Goal: Task Accomplishment & Management: Use online tool/utility

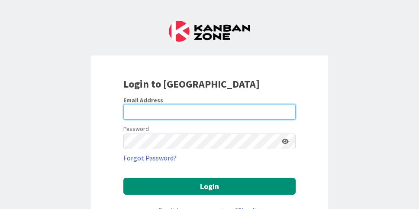
type input "[EMAIL_ADDRESS][DOMAIN_NAME]"
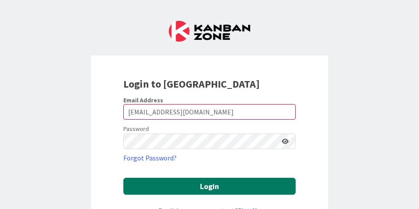
click at [167, 181] on button "Login" at bounding box center [209, 186] width 172 height 17
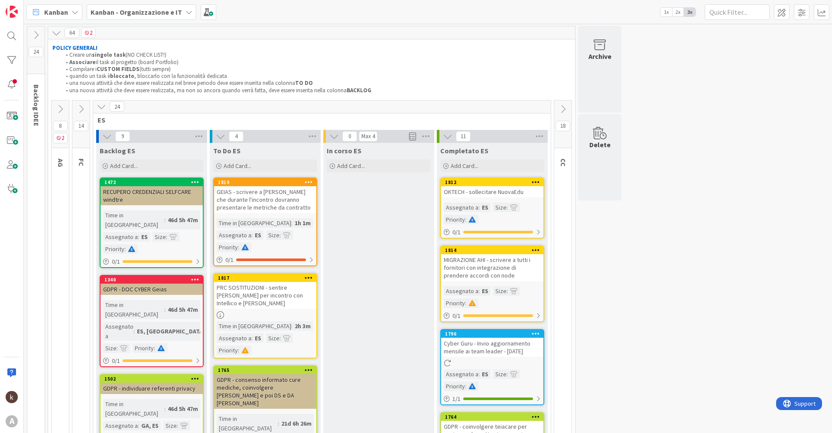
click at [419, 109] on icon at bounding box center [563, 109] width 10 height 10
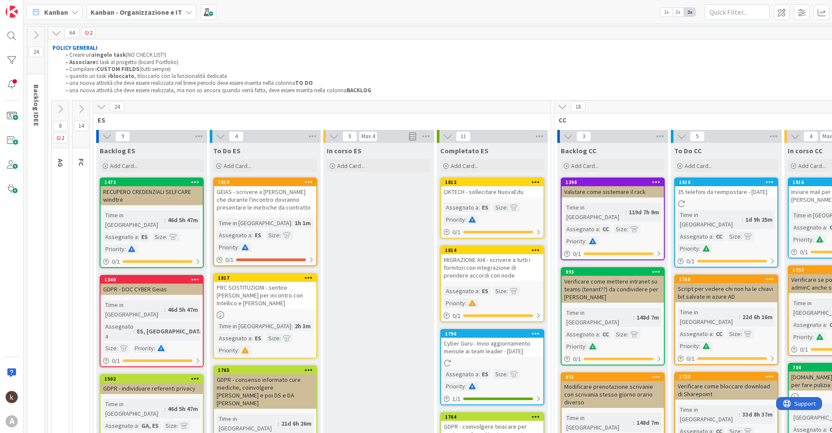
click at [102, 108] on icon at bounding box center [102, 107] width 10 height 10
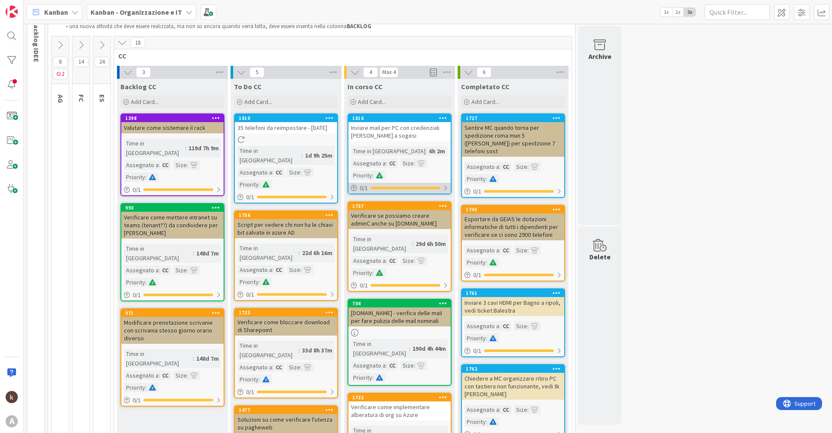
scroll to position [43, 0]
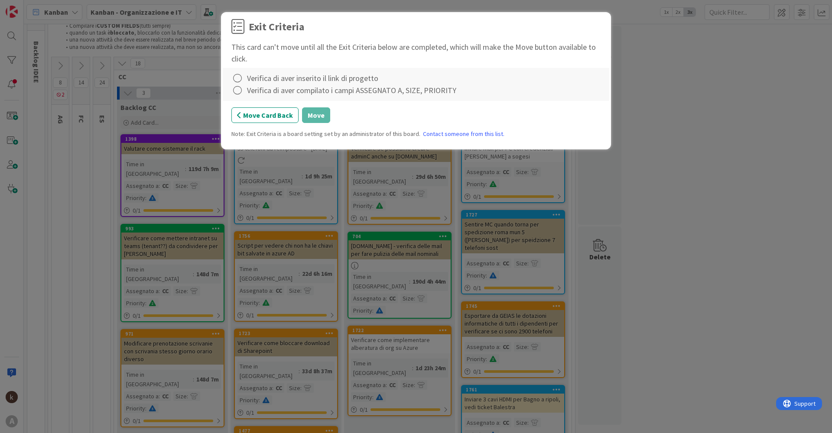
click at [278, 77] on div "Verifica di aver inserito il link di progetto" at bounding box center [312, 78] width 131 height 12
click at [241, 79] on icon at bounding box center [237, 78] width 12 height 12
click at [245, 97] on link "Complete" at bounding box center [285, 96] width 108 height 13
click at [236, 91] on icon at bounding box center [237, 90] width 12 height 12
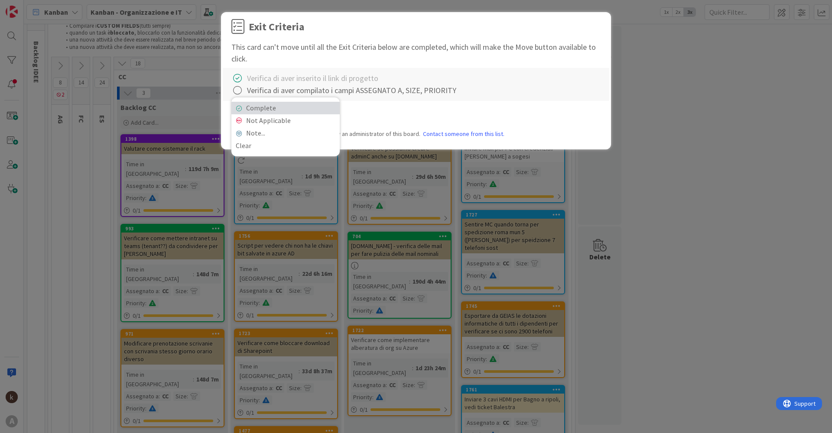
click at [245, 103] on link "Complete" at bounding box center [285, 108] width 108 height 13
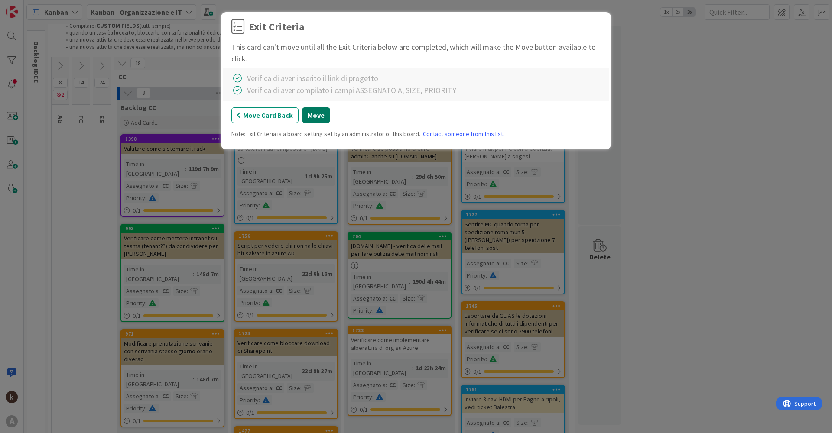
click at [316, 120] on button "Move" at bounding box center [316, 115] width 28 height 16
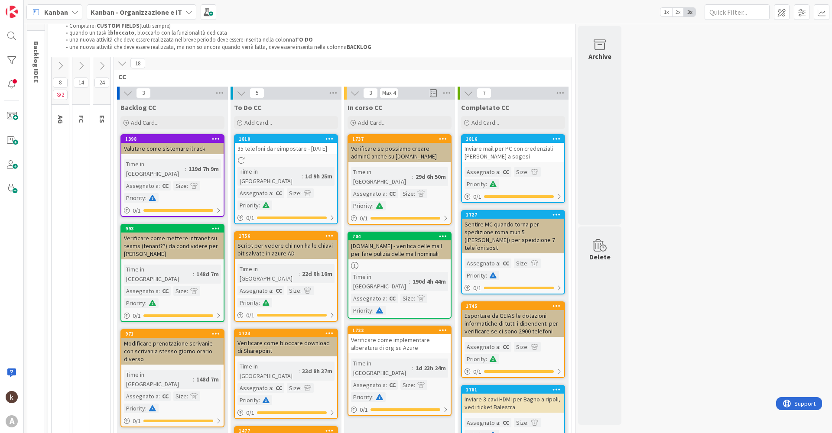
click at [330, 140] on icon at bounding box center [329, 139] width 8 height 6
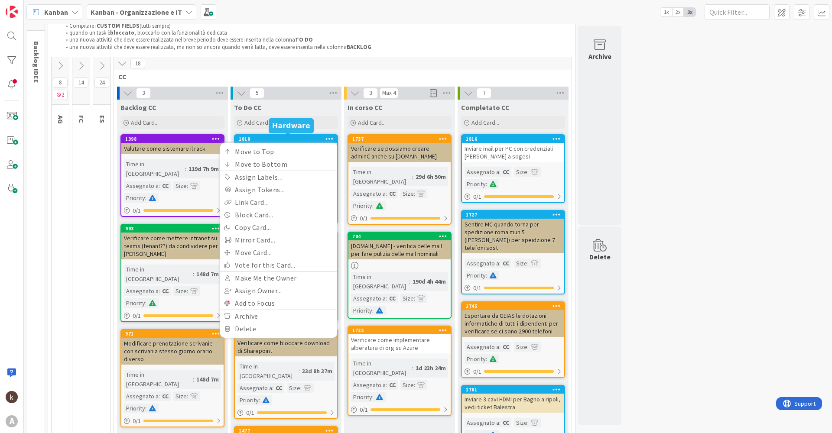
click at [272, 140] on div "1810" at bounding box center [288, 139] width 98 height 6
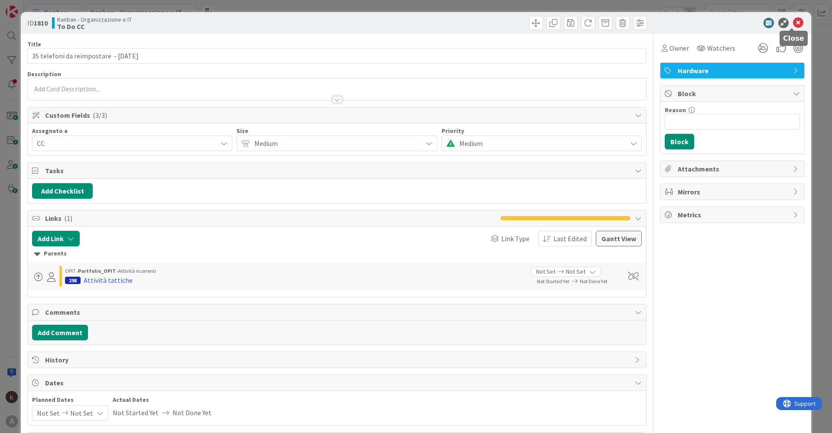
click at [419, 22] on icon at bounding box center [798, 23] width 10 height 10
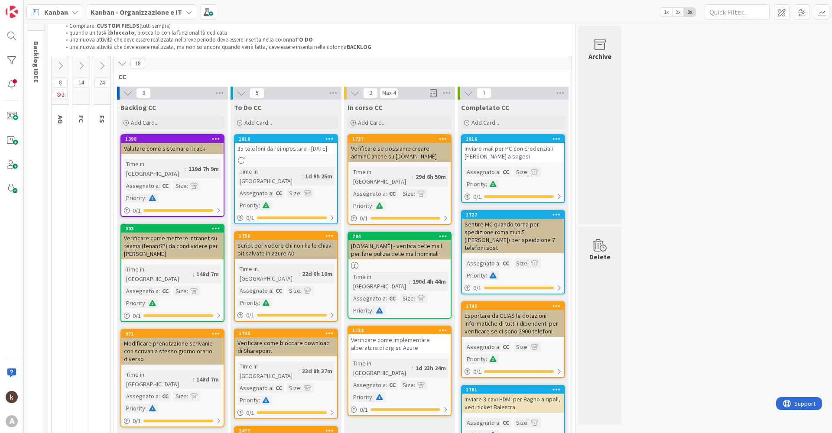
click at [329, 139] on icon at bounding box center [329, 139] width 8 height 6
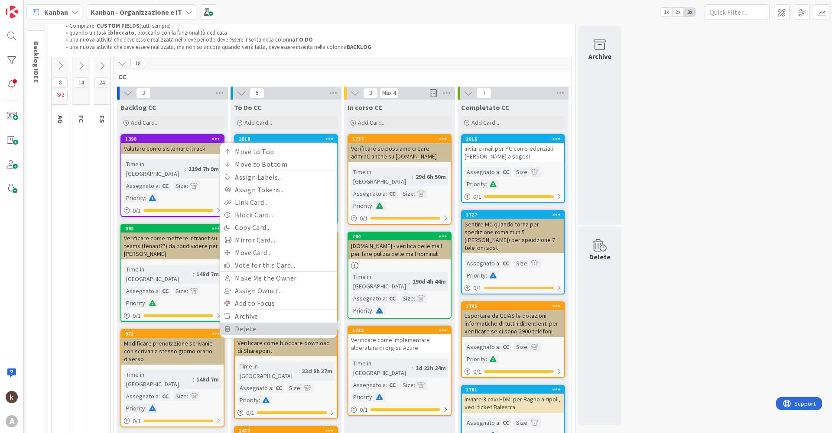
click at [262, 208] on link "Delete" at bounding box center [278, 329] width 117 height 13
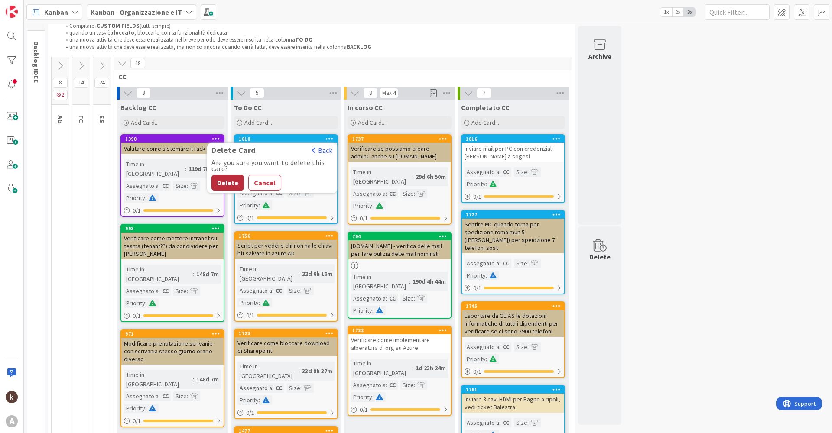
click at [228, 180] on button "Delete" at bounding box center [227, 183] width 32 height 16
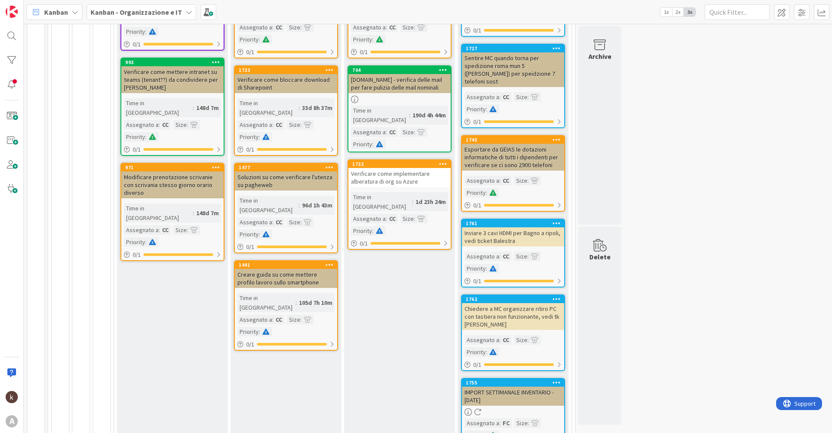
scroll to position [43, 0]
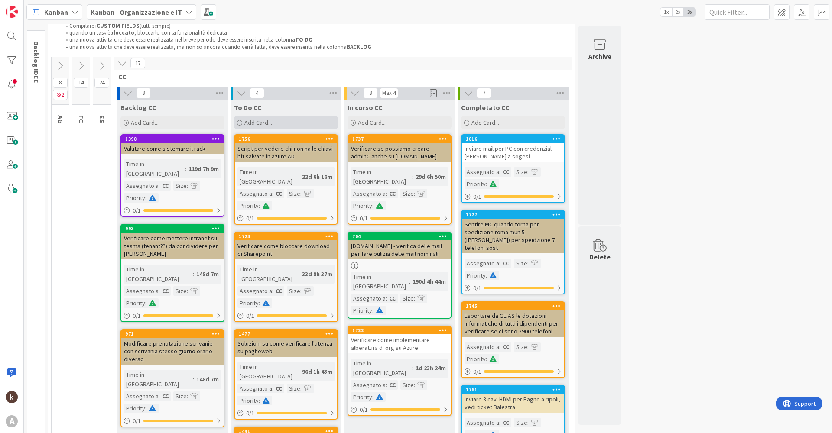
click at [285, 119] on div "Add Card..." at bounding box center [286, 122] width 104 height 13
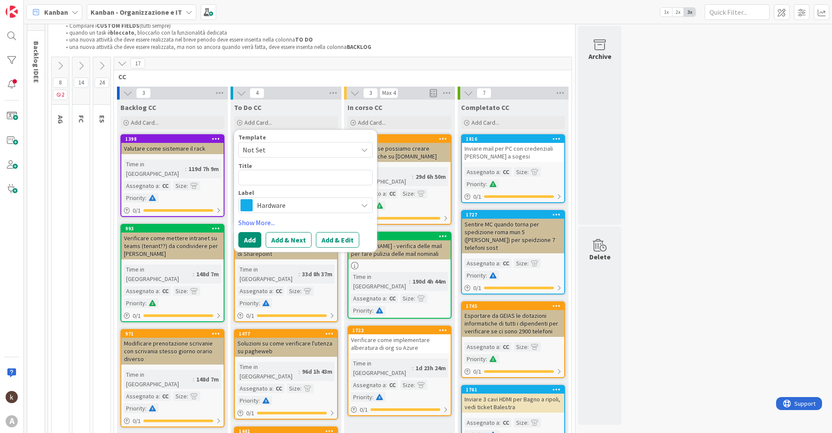
type textarea "x"
type textarea "<"
type textarea "x"
type textarea "i"
type textarea "x"
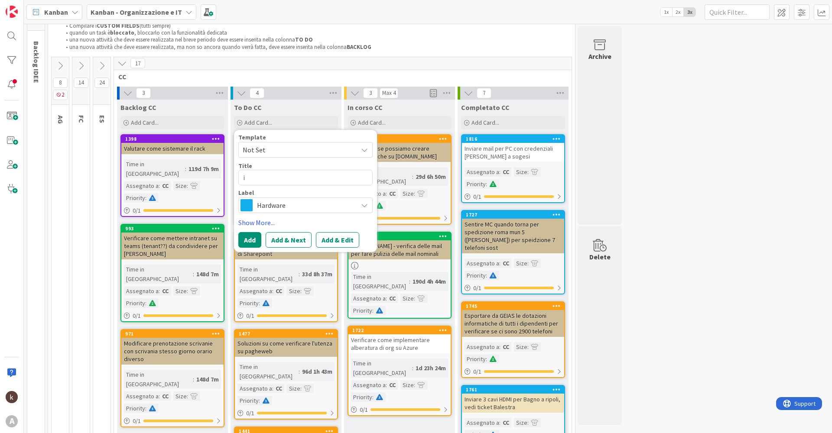
type textarea "in"
type textarea "x"
type textarea "inv"
type textarea "x"
type textarea "invi"
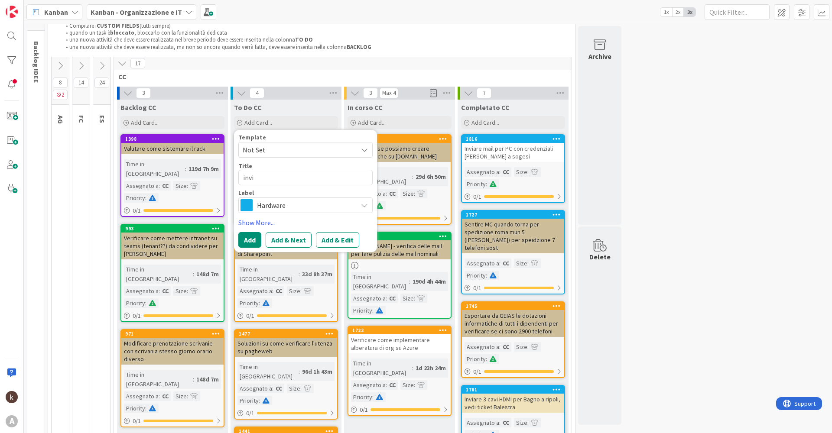
type textarea "x"
type textarea "invia"
type textarea "x"
type textarea "inviar"
type textarea "x"
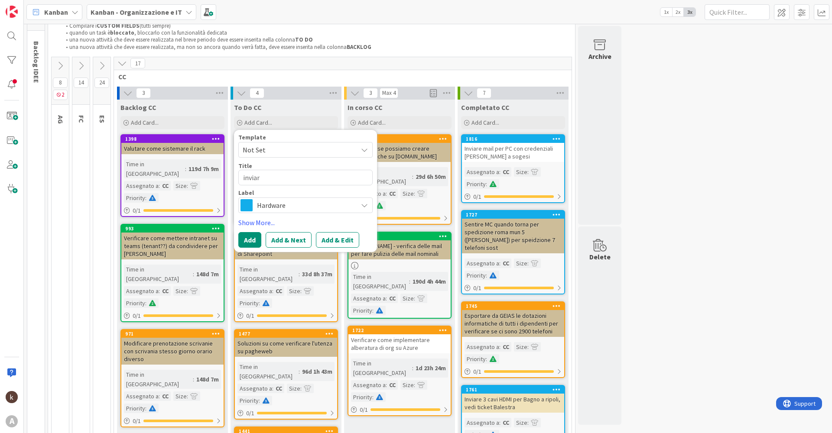
type textarea "inviare"
type textarea "x"
type textarea "inviare"
type textarea "x"
type textarea "inviare m"
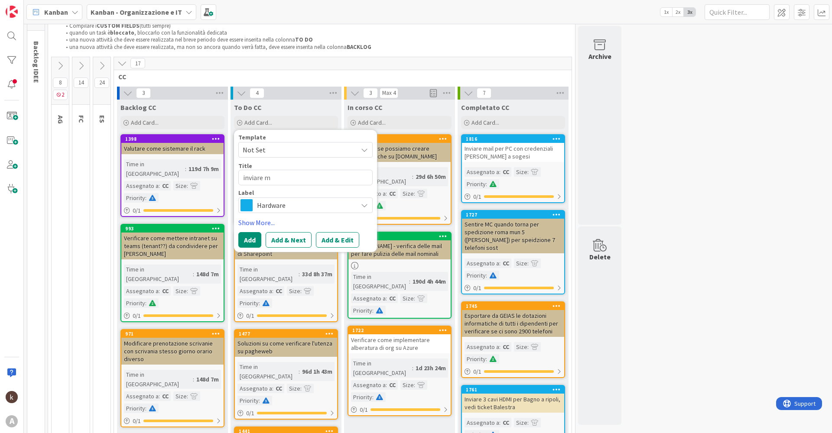
type textarea "x"
type textarea "inviare ma"
type textarea "x"
type textarea "inviare mai"
type textarea "x"
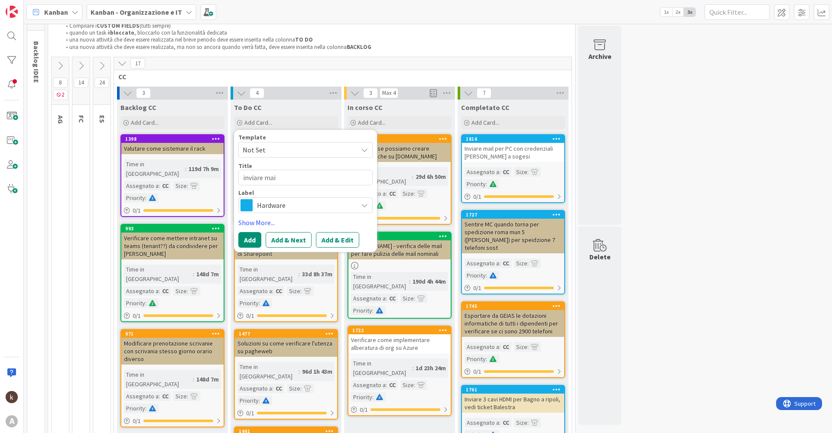
type textarea "inviare mail"
type textarea "x"
type textarea "inviare mail"
type textarea "x"
type textarea "inviare mail a"
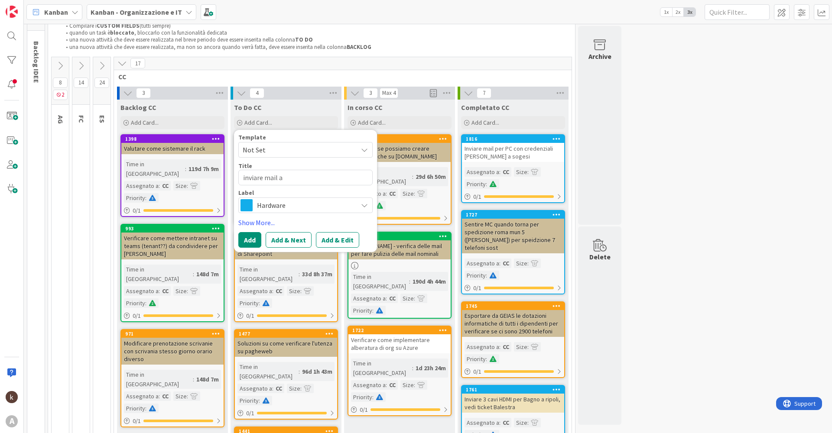
type textarea "x"
type textarea "inviare mail a"
type textarea "x"
type textarea "inviare mail a"
type textarea "x"
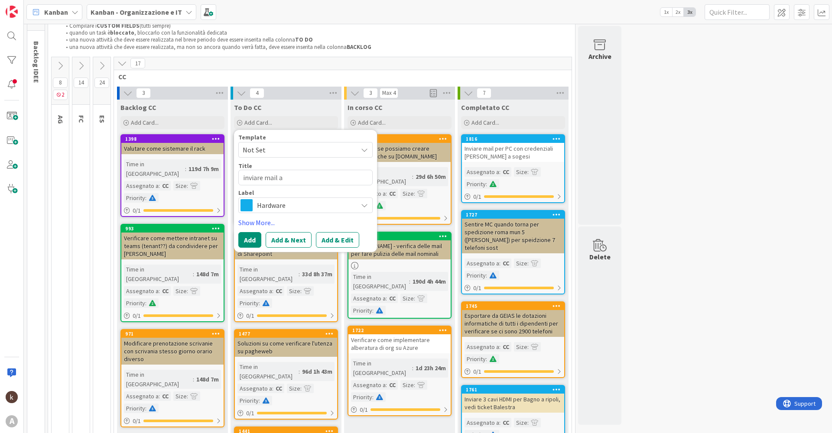
type textarea "inviare mail"
type textarea "x"
type textarea "inviare mail T"
type textarea "x"
type textarea "inviare mail TM"
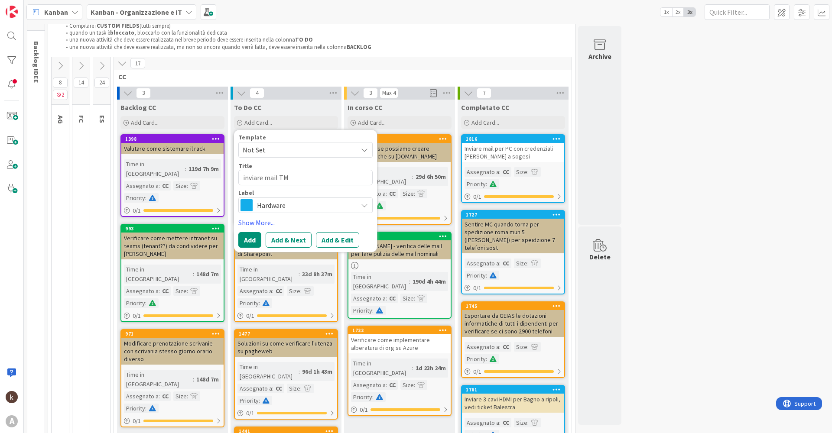
type textarea "x"
type textarea "inviare mail TM!"
type textarea "x"
type textarea "inviare mail TM!"
type textarea "x"
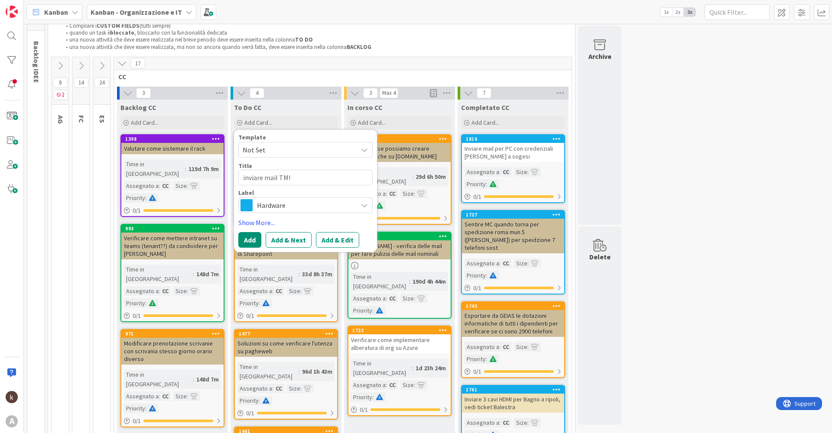
type textarea "inviare mail TM!"
type textarea "x"
type textarea "inviare mail TM"
type textarea "x"
type textarea "inviare mail TM1"
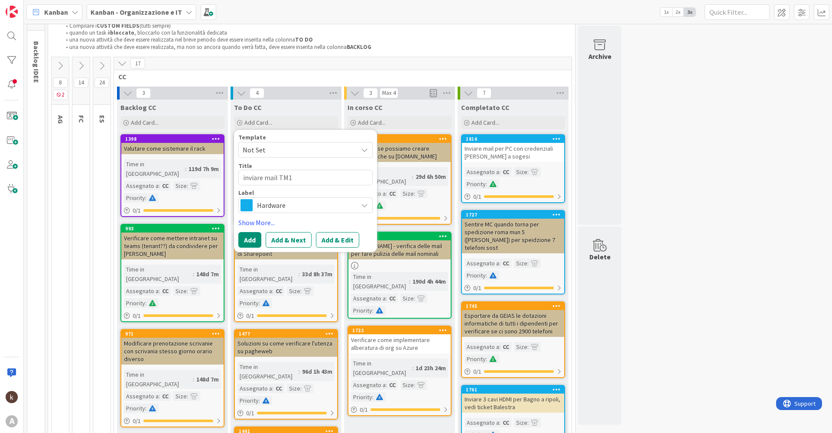
type textarea "x"
type textarea "inviare mail TM1"
type textarea "x"
type textarea "inviare mail TM1 p"
type textarea "x"
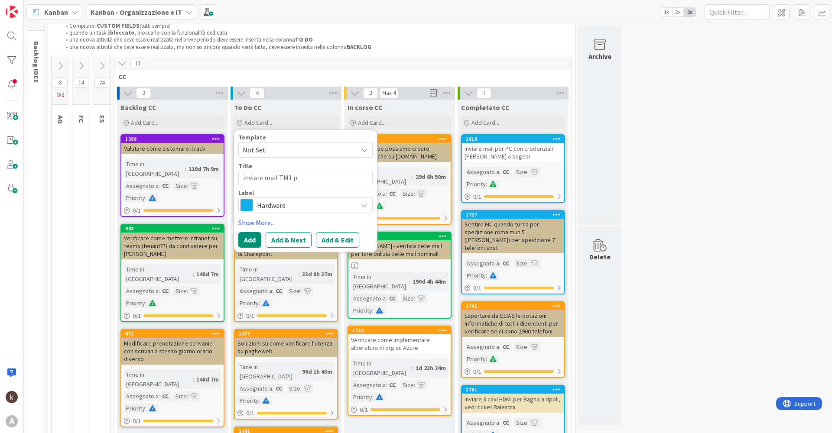
type textarea "inviare mail TM1 pe"
type textarea "x"
type textarea "inviare mail TM1 per"
type textarea "x"
type textarea "inviare mail TM1 per"
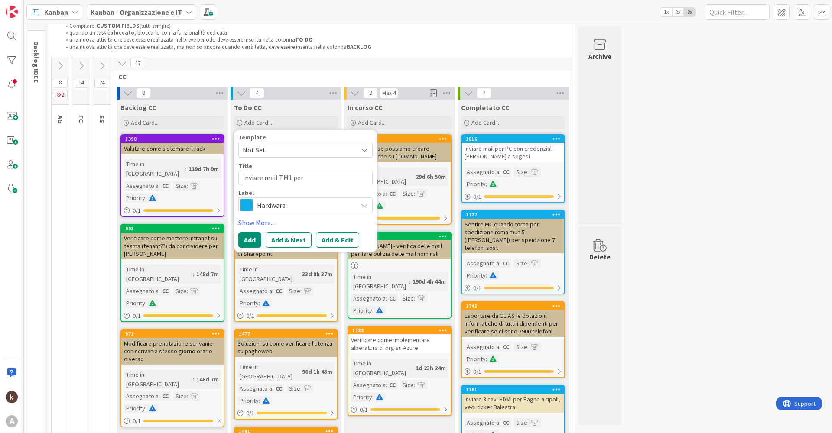
type textarea "x"
type textarea "inviare mail TM1 per u"
type textarea "x"
type textarea "inviare mail TM1 per ut"
type textarea "x"
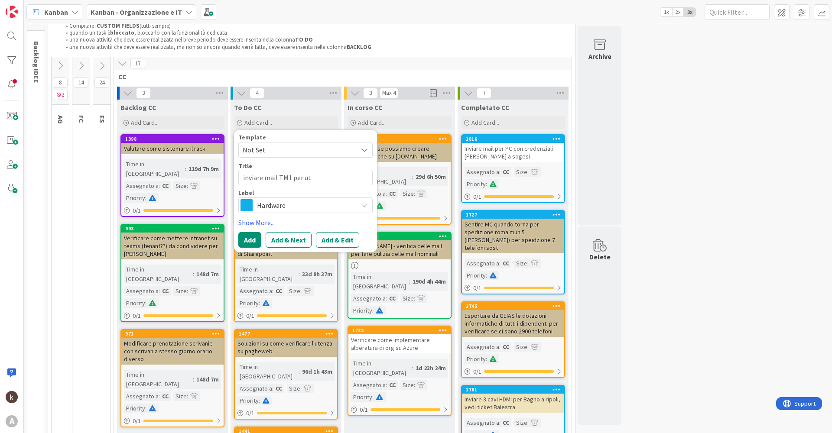
type textarea "inviare mail TM1 per ute"
type textarea "x"
type textarea "inviare mail TM1 per uten"
type textarea "x"
type textarea "inviare mail TM1 per utenz"
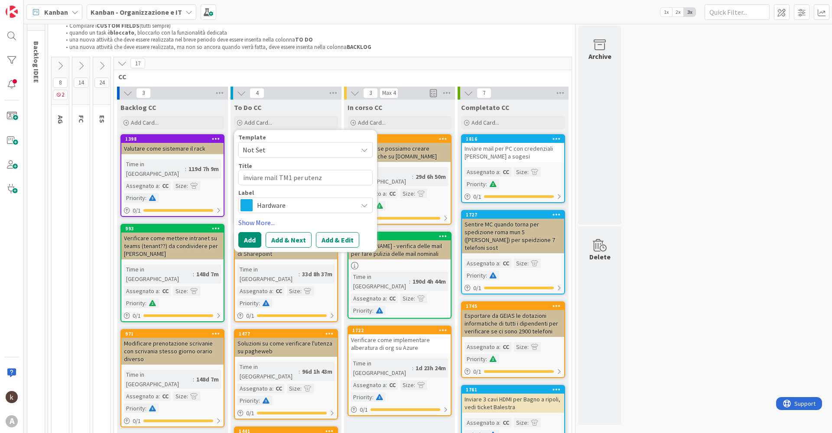
type textarea "x"
type textarea "inviare mail TM1 per utenza"
type textarea "x"
type textarea "inviare mail TM1 per utenza"
type textarea "x"
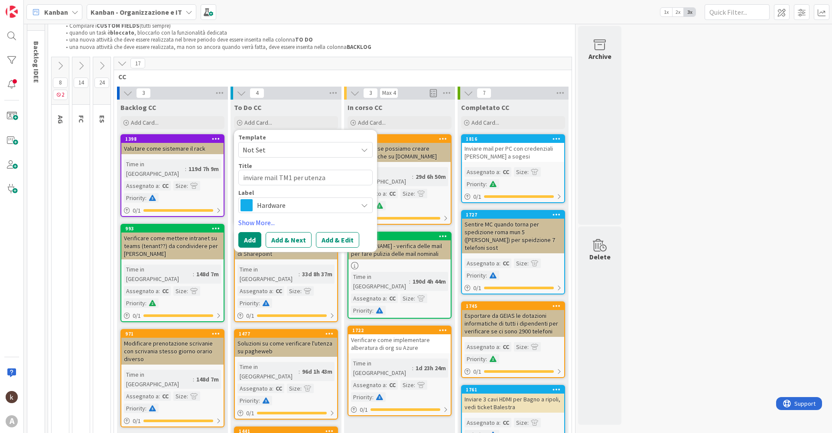
type textarea "inviare mail TM1 per utenza M"
type textarea "x"
type textarea "inviare mail TM1 per utenza Ma"
type textarea "x"
type textarea "inviare mail TM1 per utenza Man"
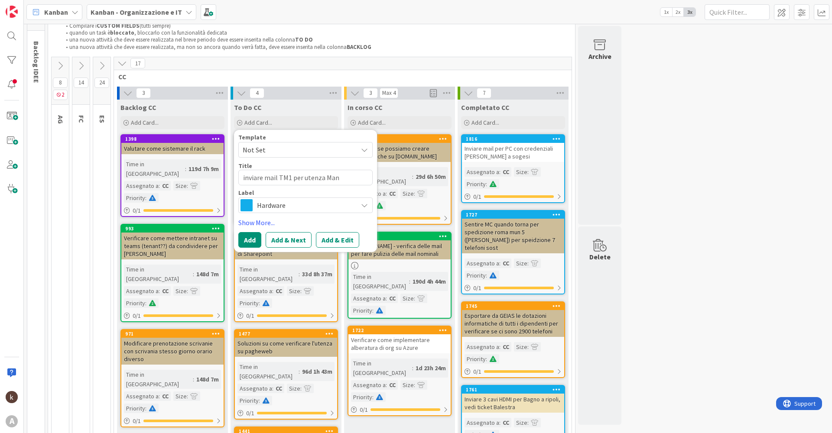
type textarea "x"
type textarea "inviare mail TM1 per utenza Ma"
type textarea "x"
type textarea "inviare mail TM1 per utenza M"
type textarea "x"
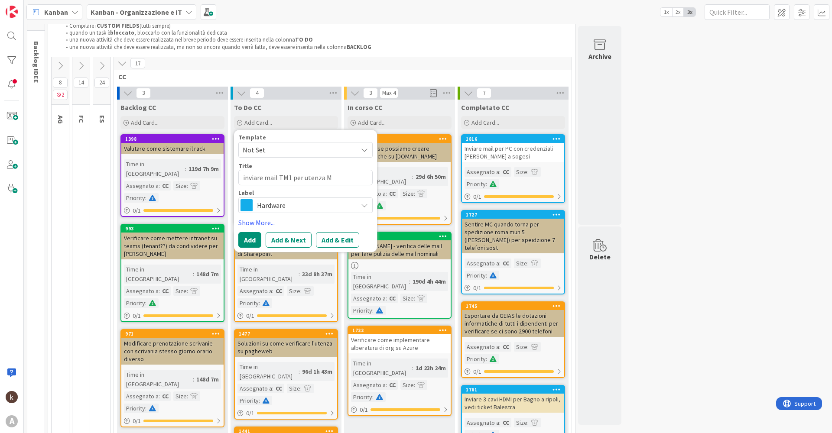
type textarea "inviare mail TM1 per utenza"
type textarea "x"
type textarea "inviare mail TM1 per utenza"
type textarea "x"
type textarea "inviare mail TM1 per utenza,"
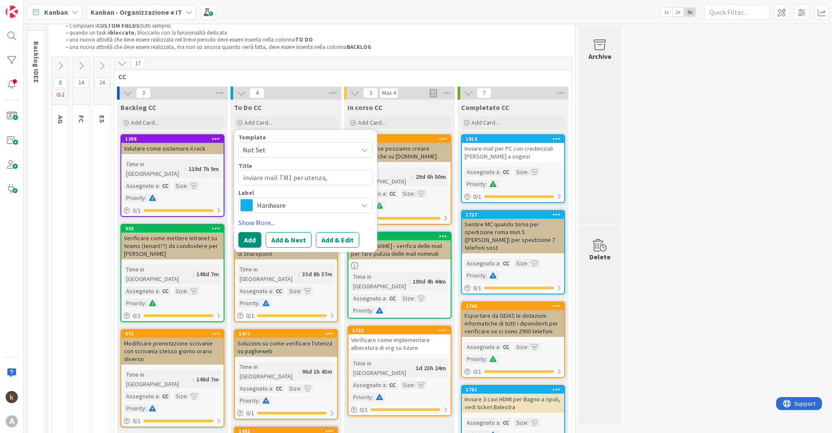
type textarea "x"
type textarea "inviare mail TM1 per utenza,"
type textarea "x"
type textarea "inviare mail TM1 per utenza, v"
type textarea "x"
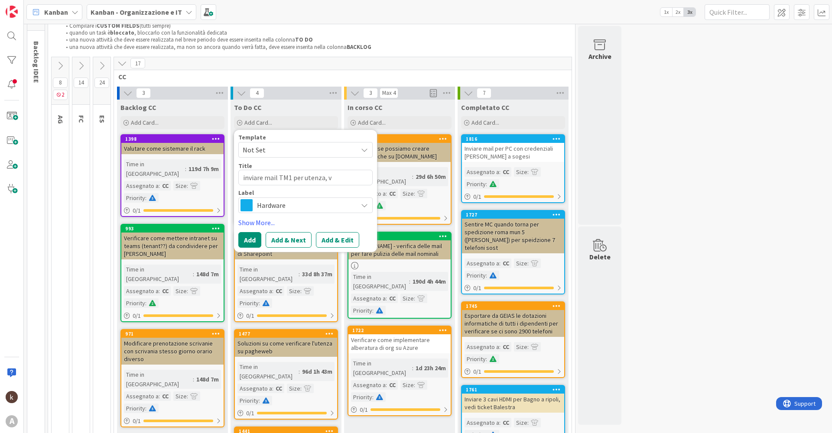
type textarea "inviare mail TM1 per utenza, ve"
type textarea "x"
type textarea "inviare mail TM1 per utenza, ved"
type textarea "x"
type textarea "inviare mail TM1 per utenza, vedi"
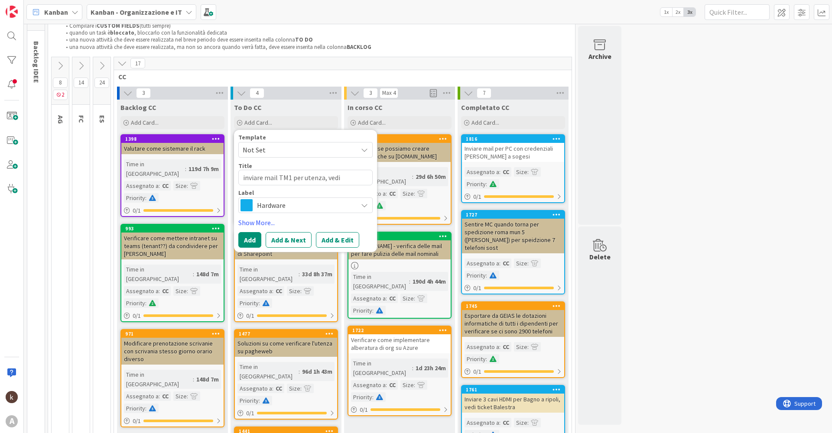
type textarea "x"
type textarea "inviare mail TM1 per utenza, vedi"
type textarea "x"
type textarea "inviare mail TM1 per utenza, vedi t"
type textarea "x"
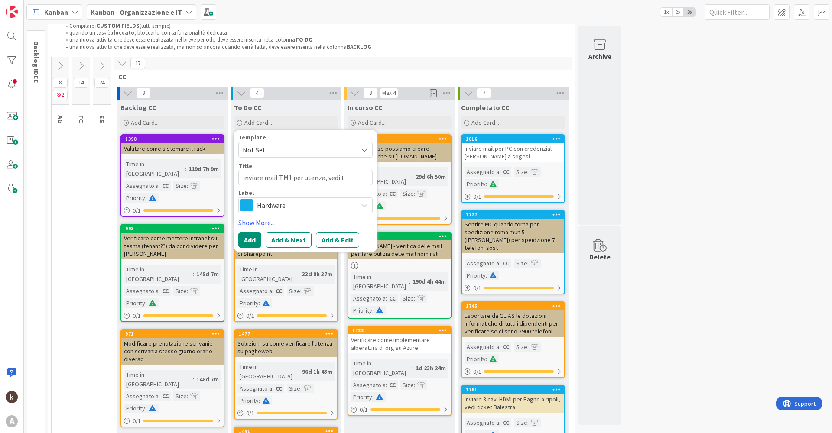
type textarea "inviare mail TM1 per utenza, vedi ti"
type textarea "x"
type textarea "inviare mail TM1 per utenza, vedi tic"
type textarea "x"
type textarea "inviare mail TM1 per utenza, vedi tick"
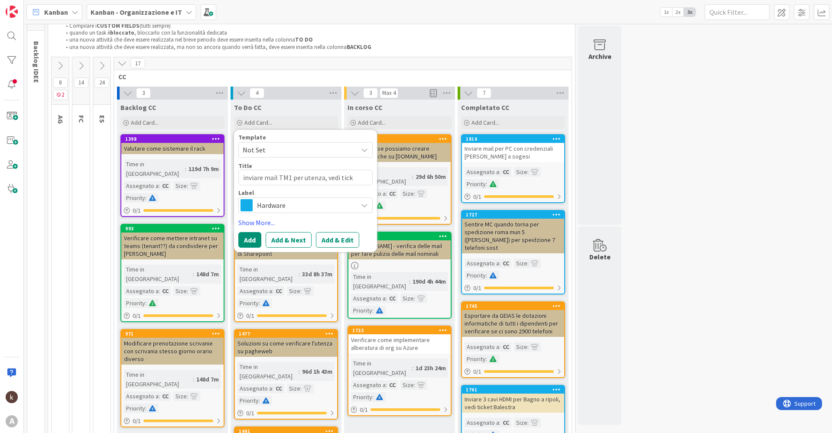
type textarea "x"
type textarea "inviare mail TM1 per utenza, vedi ticke"
type textarea "x"
type textarea "inviare mail TM1 per utenza, vedi ticket"
type textarea "x"
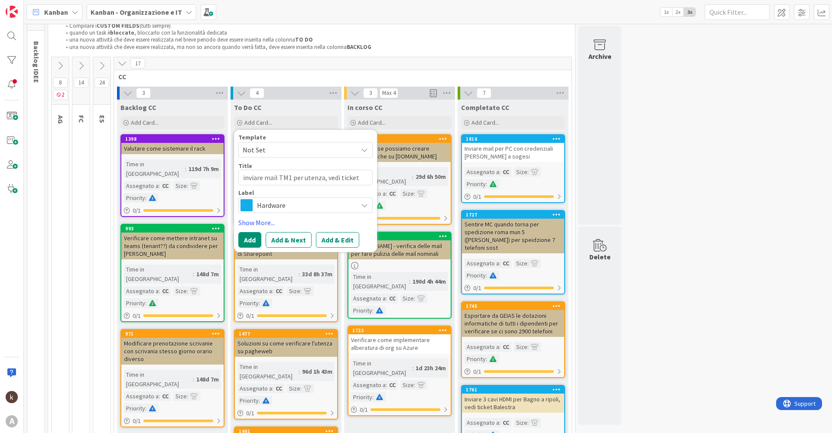
type textarea "inviare mail TM1 per utenza, vedi ticket"
type textarea "x"
type textarea "inviare mail TM1 per utenza, vedi ticket C"
type textarea "x"
type textarea "inviare mail TM1 per utenza, vedi ticket Ca"
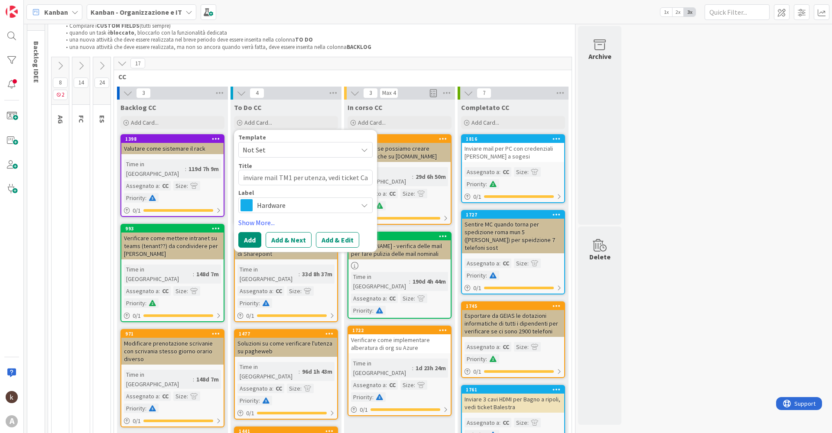
type textarea "x"
type textarea "inviare mail TM1 per utenza, vedi ticket Can"
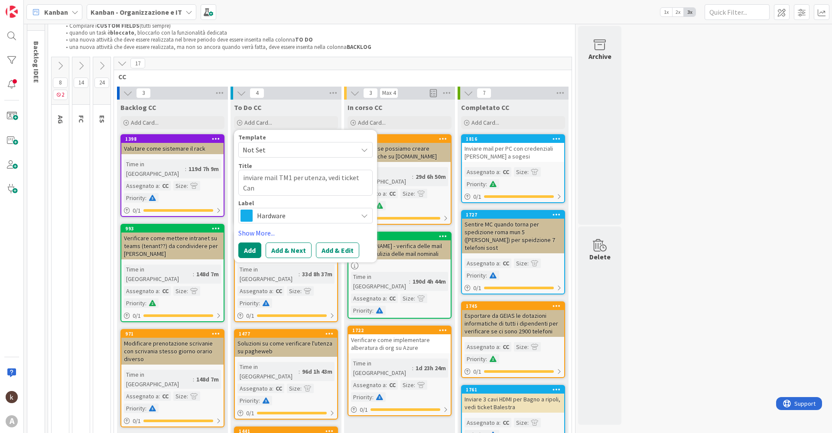
type textarea "x"
type textarea "inviare mail TM1 per utenza, vedi ticket Cant"
type textarea "x"
type textarea "inviare mail TM1 per utenza, vedi ticket Canta"
type textarea "x"
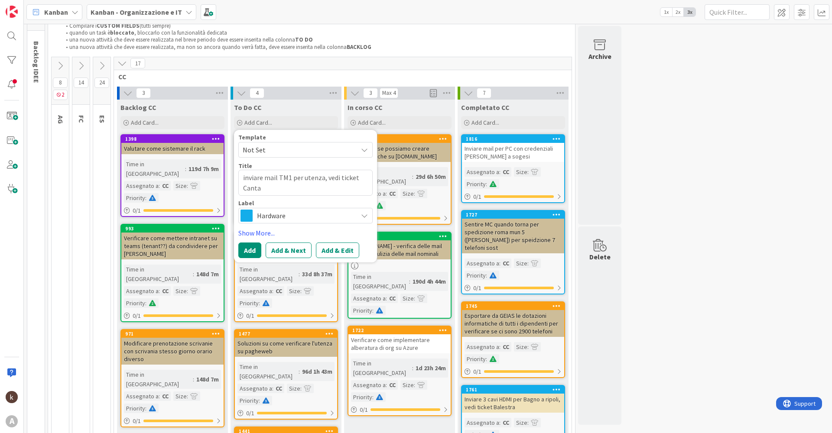
type textarea "inviare mail TM1 per utenza, vedi ticket Cantar"
type textarea "x"
type textarea "inviare mail TM1 per utenza, vedi ticket Cantare"
type textarea "x"
type textarea "inviare mail TM1 per utenza, vedi ticket Cantarel"
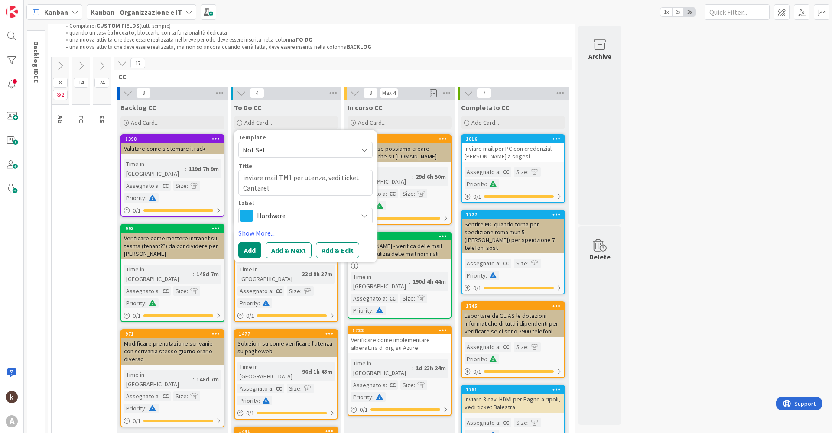
type textarea "x"
type textarea "inviare mail TM1 per utenza, vedi ticket Cantarell"
type textarea "x"
type textarea "inviare mail TM1 per utenza, vedi ticket Cantarella"
click at [311, 208] on div "Hardware" at bounding box center [305, 216] width 134 height 16
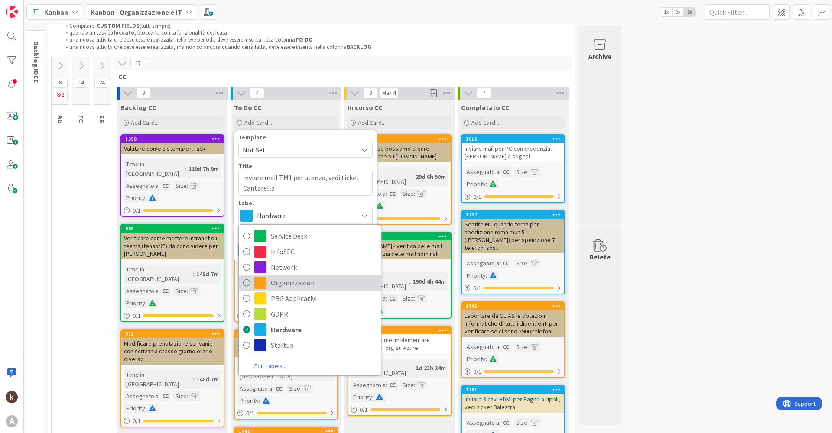
click at [300, 208] on span "Organizzazion" at bounding box center [324, 282] width 106 height 13
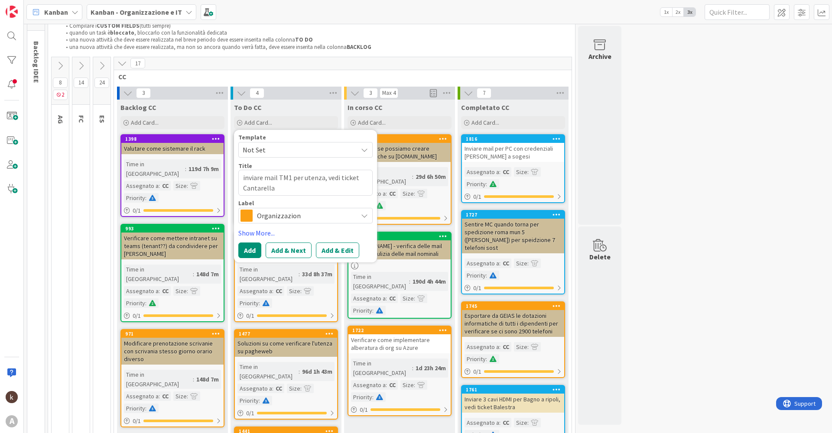
click at [271, 208] on span "Organizzazion" at bounding box center [305, 216] width 96 height 12
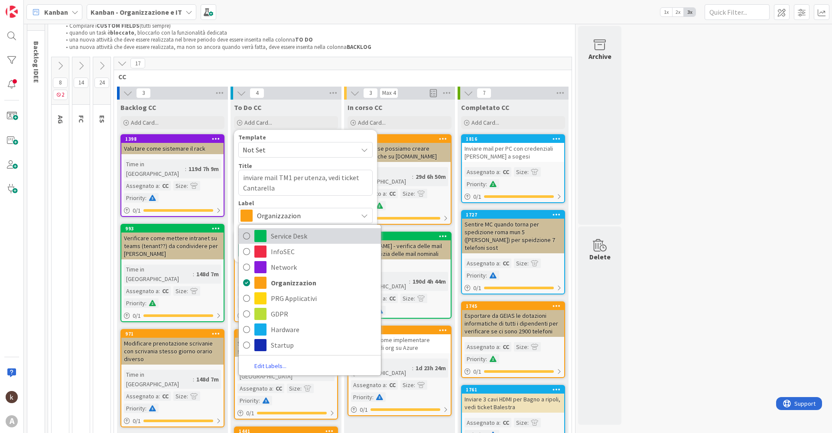
click at [279, 208] on link "Service Desk" at bounding box center [310, 236] width 142 height 16
type textarea "x"
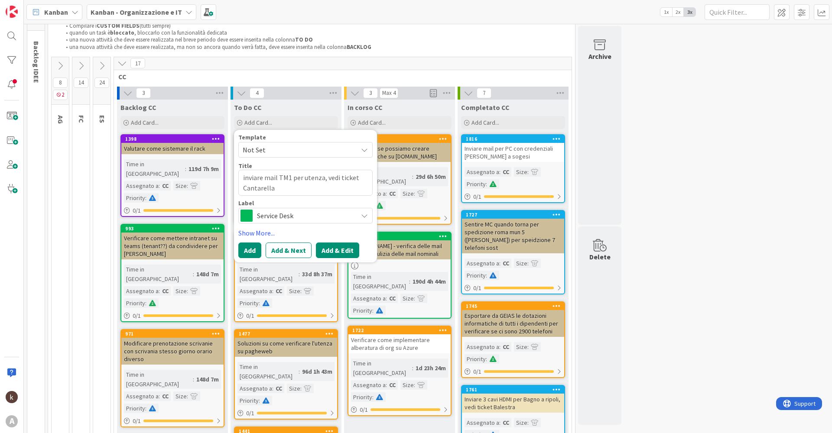
click at [336, 208] on button "Add & Edit" at bounding box center [337, 251] width 43 height 16
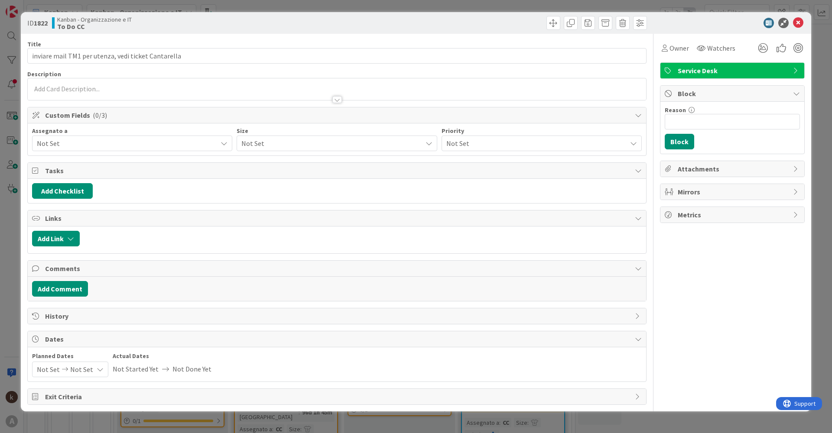
click at [94, 140] on span "Not Set" at bounding box center [127, 143] width 180 height 10
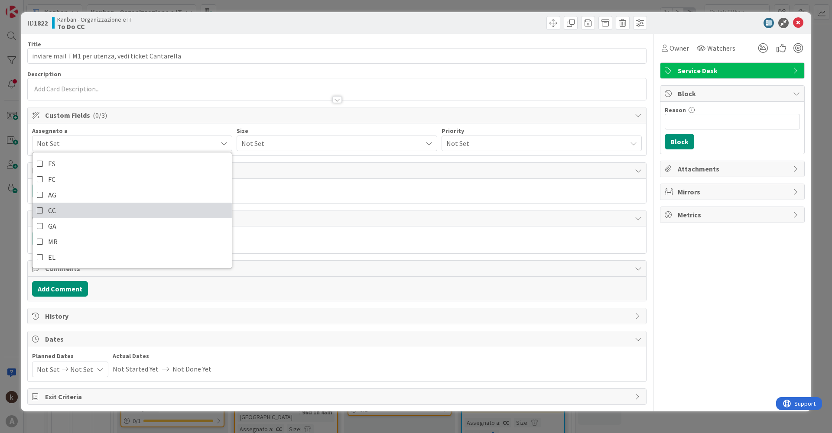
click at [81, 203] on link "CC" at bounding box center [131, 211] width 199 height 16
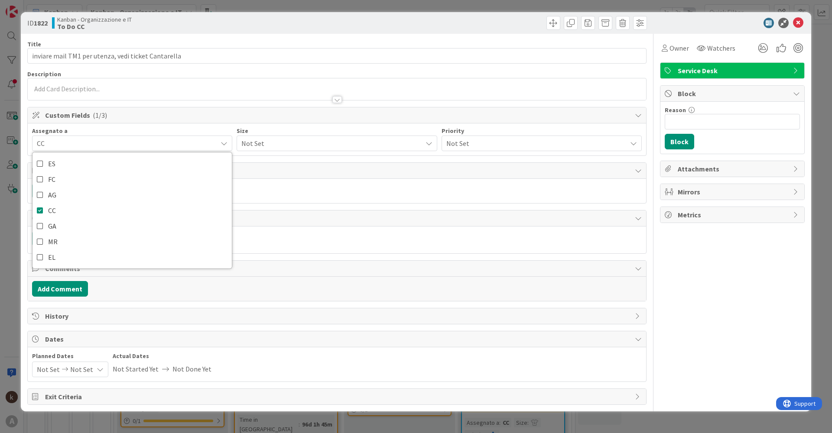
click at [248, 147] on span "Not Set" at bounding box center [329, 143] width 176 height 12
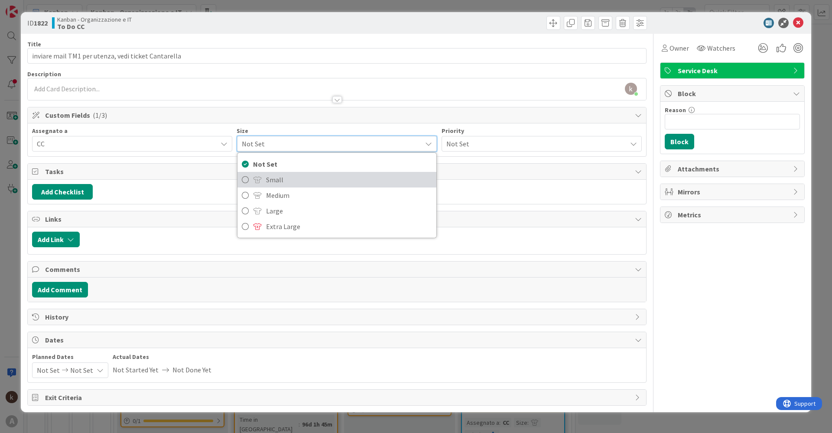
click at [266, 185] on span "Small" at bounding box center [348, 179] width 165 height 13
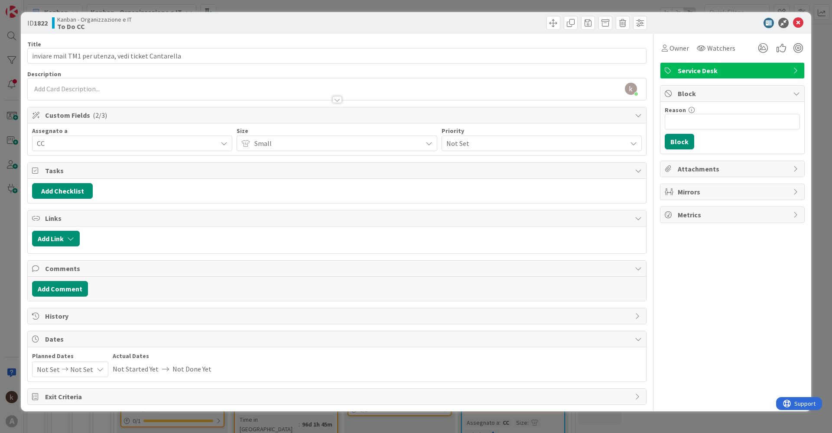
click at [419, 142] on span "Not Set" at bounding box center [534, 143] width 176 height 12
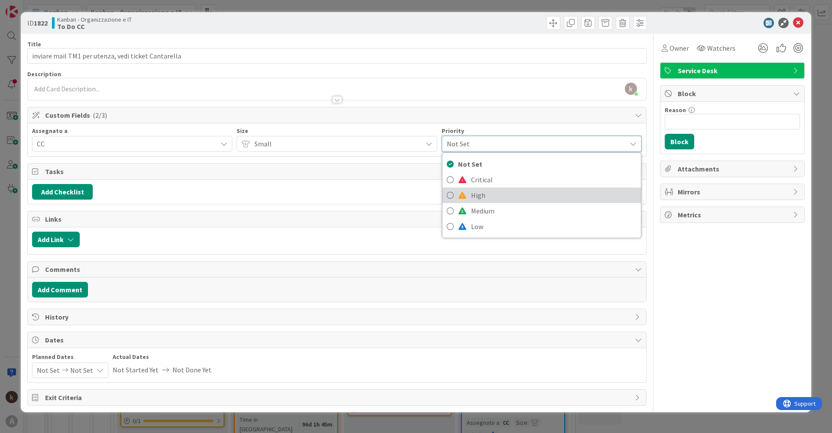
click at [419, 198] on span "High" at bounding box center [553, 195] width 165 height 13
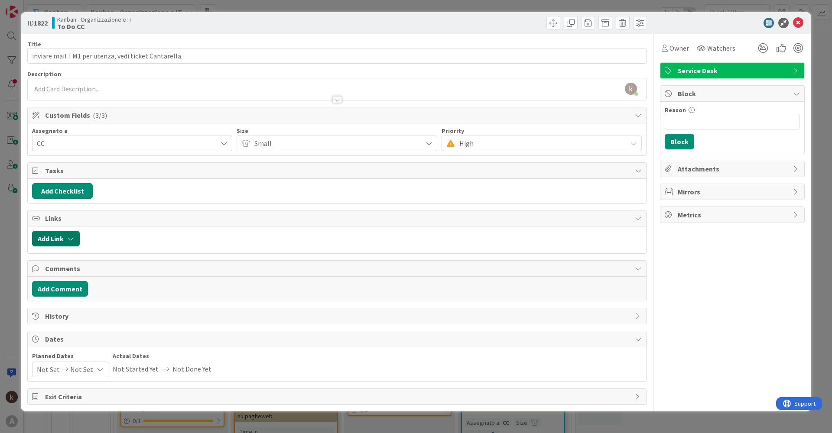
click at [57, 208] on button "Add Link" at bounding box center [56, 239] width 48 height 16
click at [78, 208] on span "Current Board" at bounding box center [64, 292] width 42 height 9
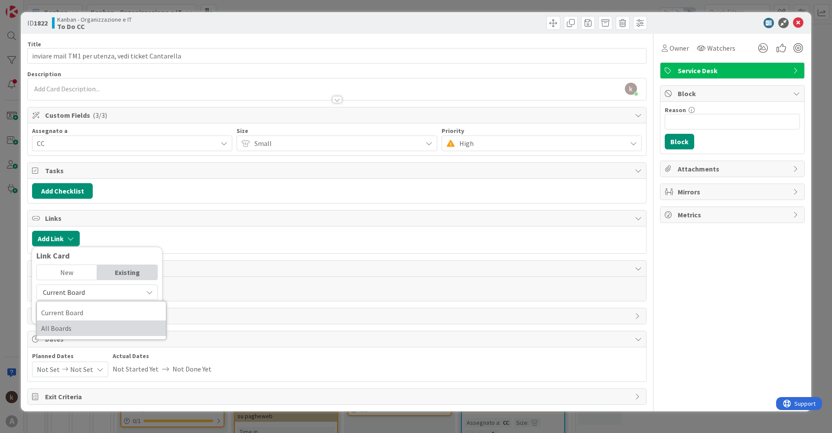
click at [68, 208] on span "All Boards" at bounding box center [101, 328] width 120 height 13
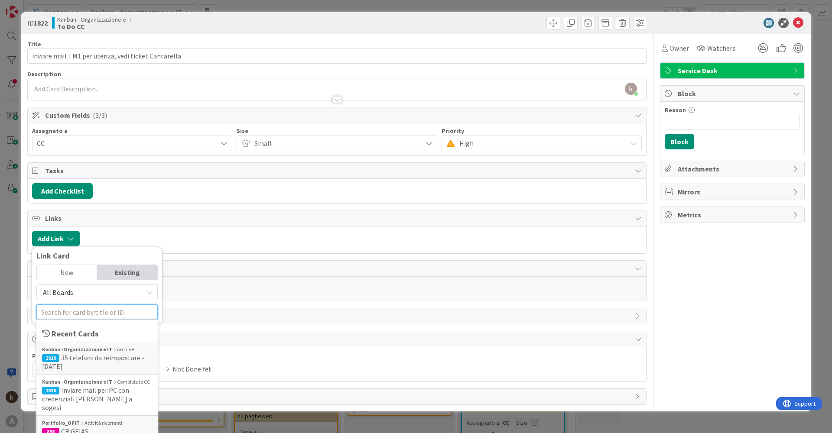
click at [68, 208] on input "text" at bounding box center [96, 312] width 121 height 16
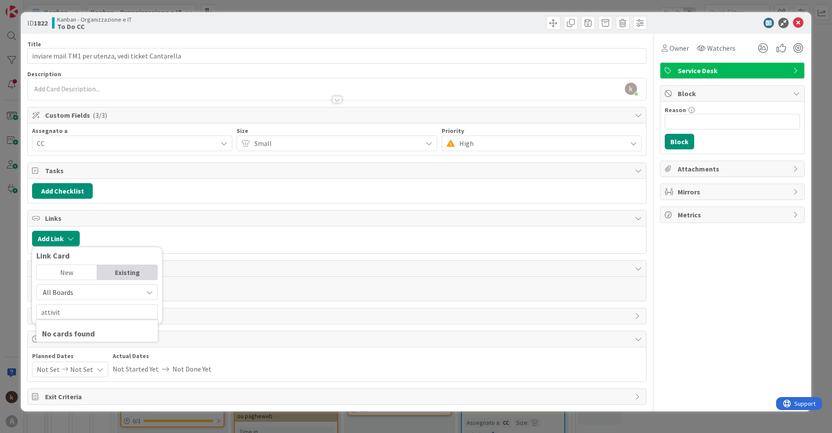
click at [58, 208] on span "All Boards" at bounding box center [58, 292] width 30 height 9
click at [61, 208] on span "Current Board" at bounding box center [101, 312] width 120 height 13
click at [59, 208] on div "Current Board" at bounding box center [96, 293] width 121 height 16
click at [60, 208] on span "All Boards" at bounding box center [101, 328] width 120 height 13
click at [70, 208] on input "attivit" at bounding box center [96, 312] width 121 height 16
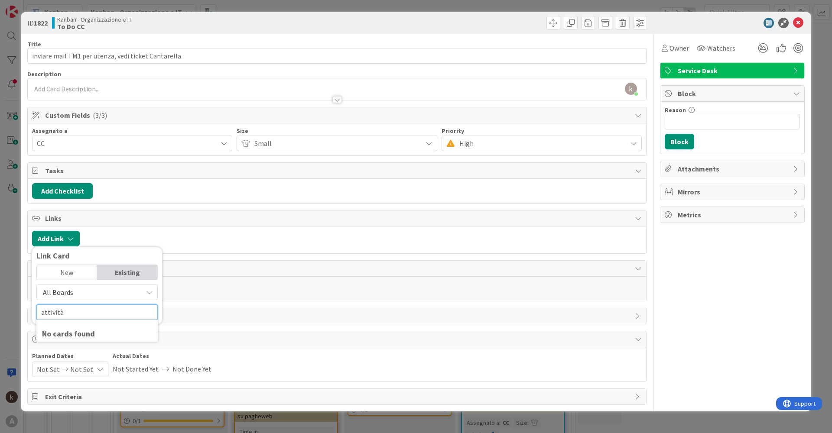
type input "attività"
click at [85, 208] on span "All Boards" at bounding box center [89, 292] width 97 height 12
click at [78, 208] on link "Current Board" at bounding box center [101, 313] width 129 height 16
click at [80, 208] on span "Current Board" at bounding box center [64, 292] width 42 height 9
click at [69, 208] on span "All Boards" at bounding box center [101, 328] width 120 height 13
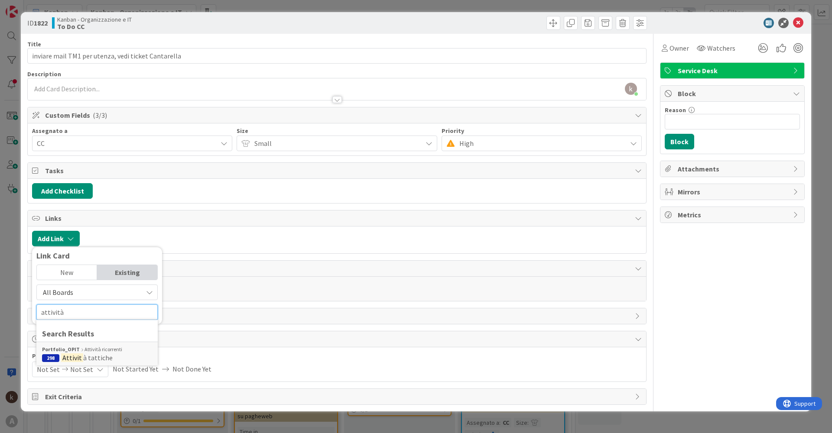
click at [78, 208] on input "attività" at bounding box center [96, 312] width 121 height 16
click at [71, 208] on mark "Attivit" at bounding box center [72, 357] width 22 height 11
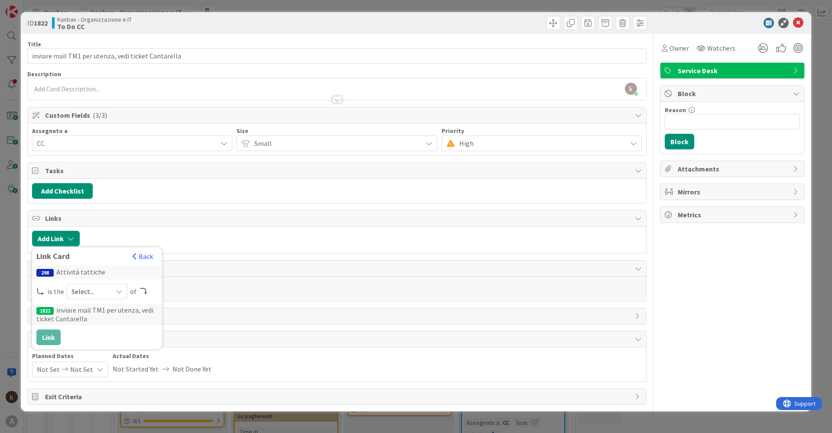
click at [116, 208] on icon at bounding box center [119, 291] width 7 height 7
click at [78, 208] on link "parent" at bounding box center [131, 312] width 129 height 16
click at [57, 208] on button "Link" at bounding box center [48, 338] width 24 height 16
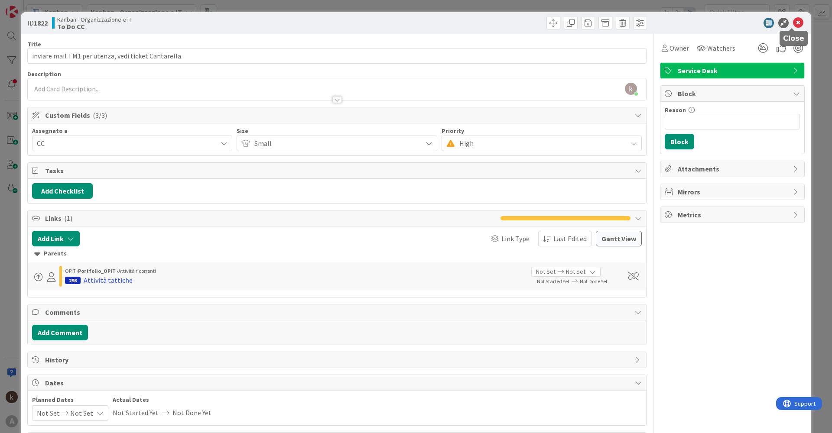
click at [419, 20] on icon at bounding box center [798, 23] width 10 height 10
